Goal: Find specific fact: Find specific page/section

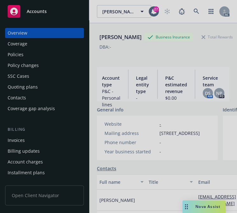
click at [190, 10] on div at bounding box center [118, 106] width 237 height 213
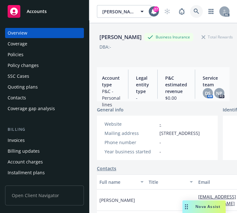
click at [194, 9] on icon at bounding box center [196, 11] width 5 height 5
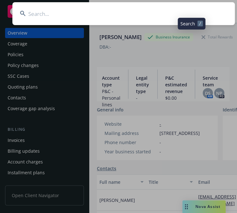
type input "Plenty Unlimited, Inc."
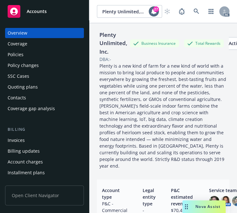
drag, startPoint x: 17, startPoint y: 53, endPoint x: 21, endPoint y: 54, distance: 4.2
click at [16, 53] on div "Policies" at bounding box center [16, 55] width 16 height 10
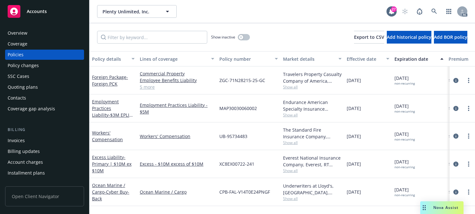
click at [234, 61] on div "Policy number" at bounding box center [245, 59] width 52 height 7
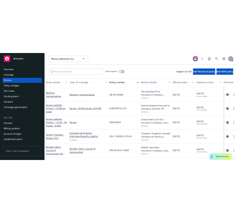
scroll to position [99, 0]
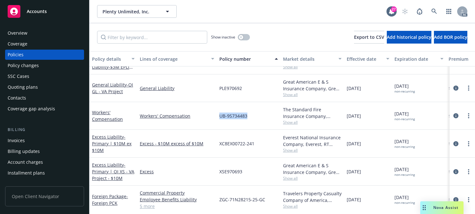
drag, startPoint x: 252, startPoint y: 117, endPoint x: 218, endPoint y: 115, distance: 34.4
click at [218, 115] on div "UB-9S734483" at bounding box center [249, 116] width 64 height 28
copy span "UB-9S734483"
